Goal: Information Seeking & Learning: Learn about a topic

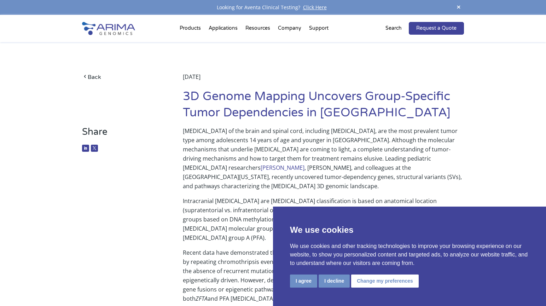
click at [409, 181] on p "[MEDICAL_DATA] of the brain and spinal cord, including [MEDICAL_DATA], are the …" at bounding box center [323, 161] width 281 height 70
click at [306, 278] on button "I agree" at bounding box center [303, 280] width 27 height 13
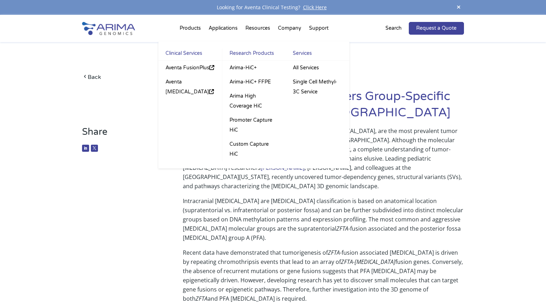
click at [186, 26] on li "Products Clinical Services Aventa FusionPlus Aventa [MEDICAL_DATA] Research Pro…" at bounding box center [190, 30] width 29 height 24
click at [191, 49] on link "Clinical Services" at bounding box center [190, 54] width 64 height 12
click at [254, 79] on link "Arima-HiC+ FFPE" at bounding box center [253, 82] width 63 height 14
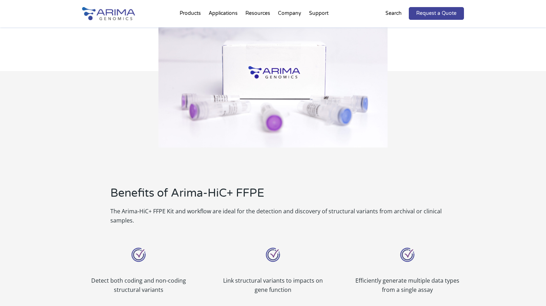
scroll to position [312, 0]
